Goal: Go to known website: Access a specific website the user already knows

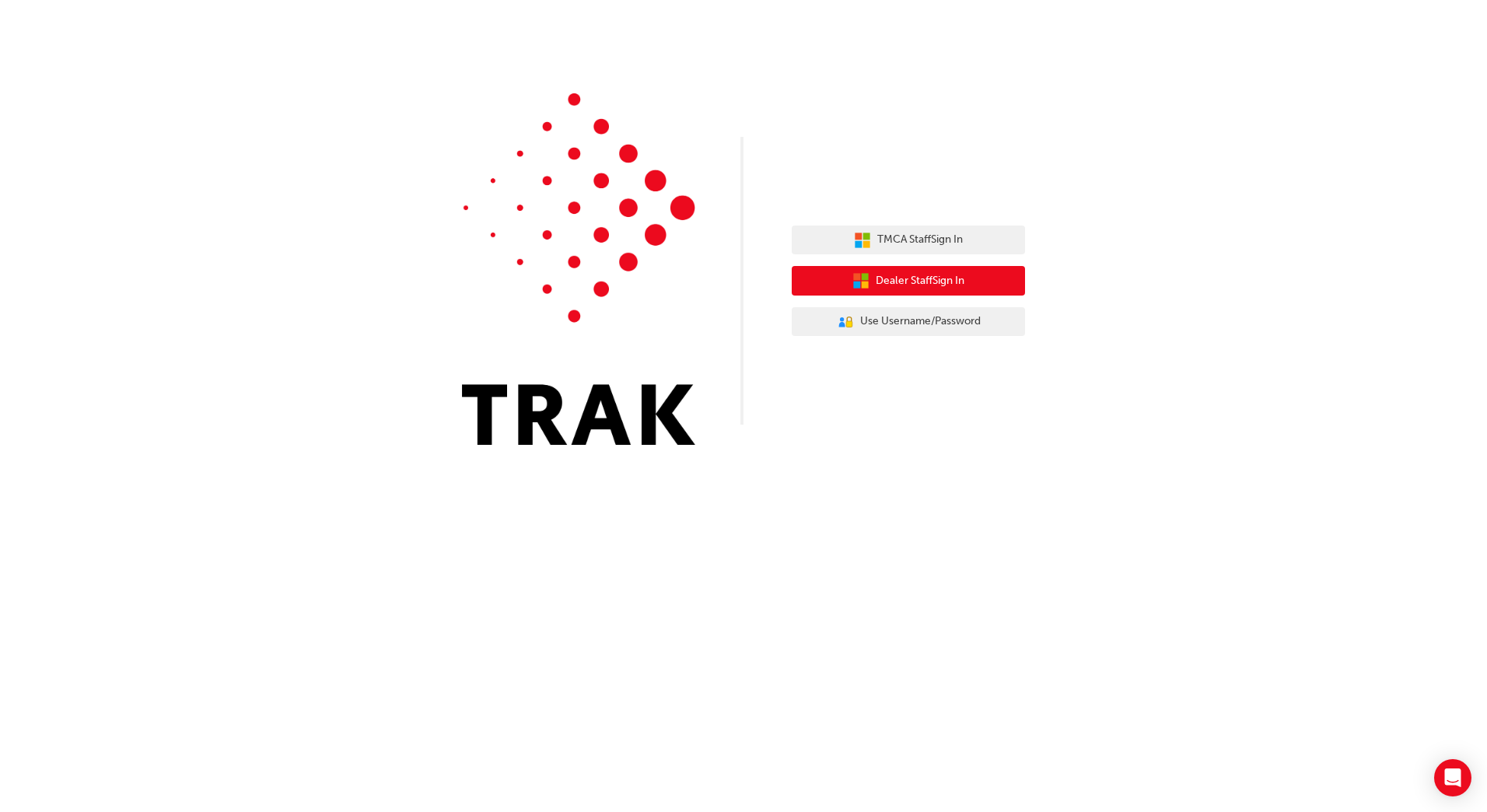
click at [904, 280] on span "Dealer Staff Sign In" at bounding box center [921, 280] width 89 height 18
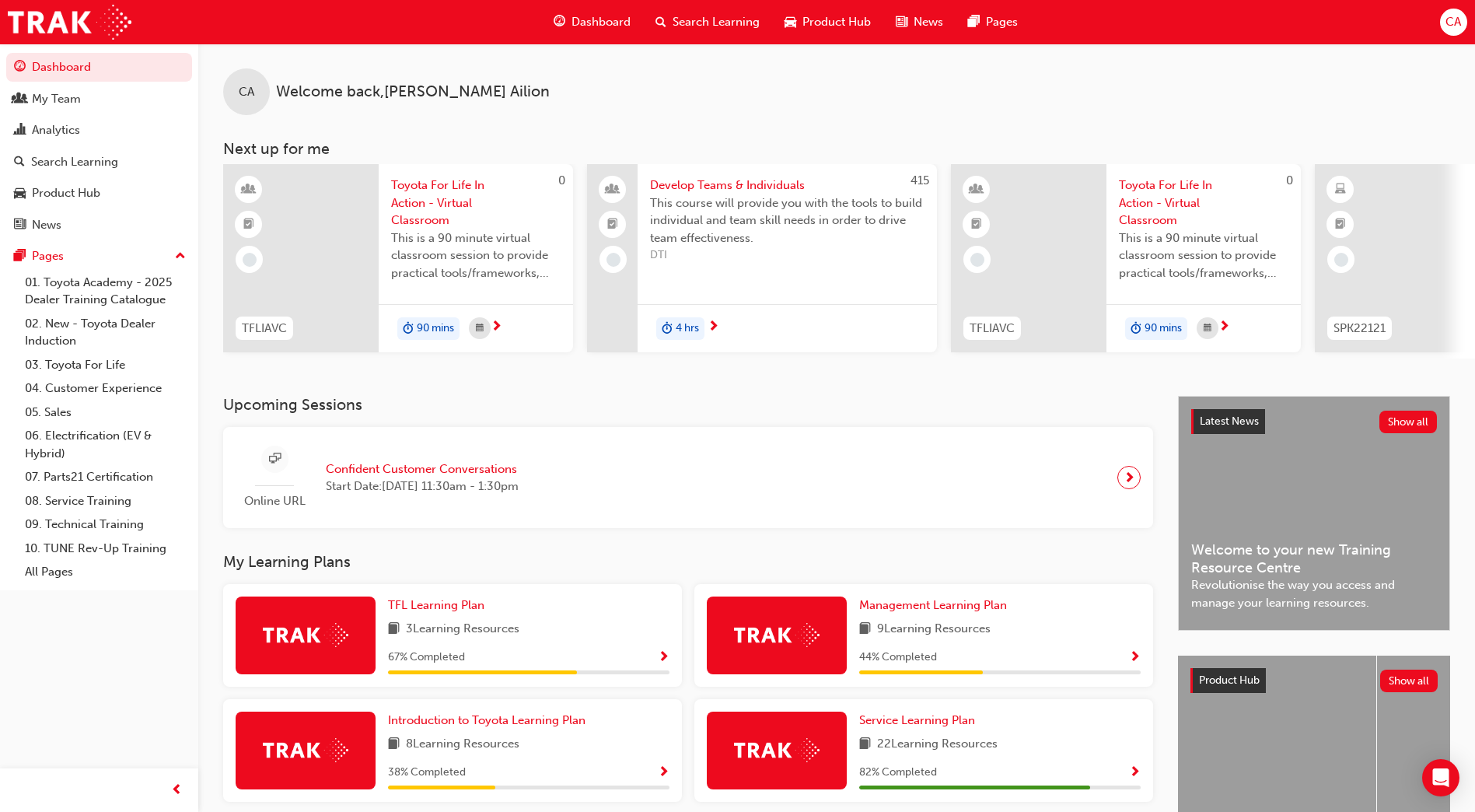
scroll to position [117, 0]
